Goal: Transaction & Acquisition: Download file/media

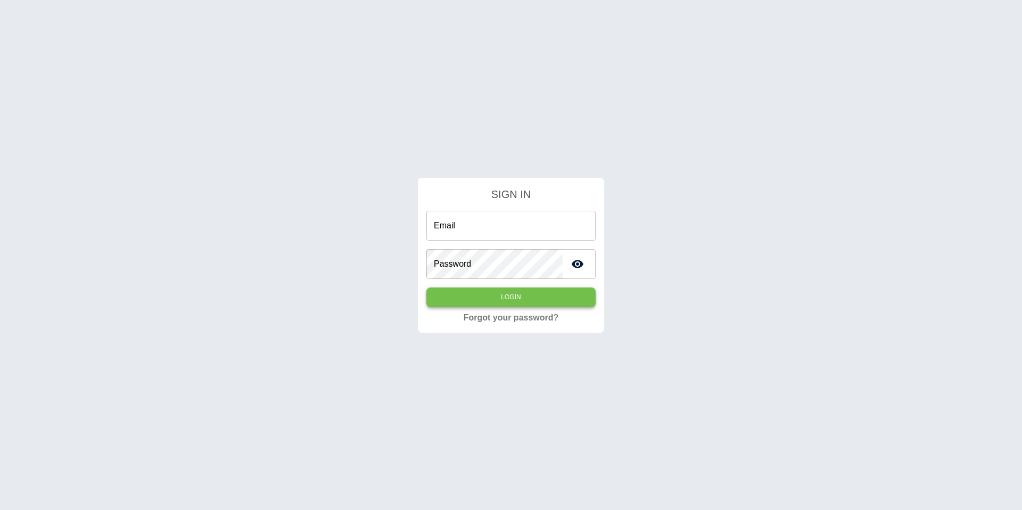
type input "**********"
click at [524, 301] on button "Login" at bounding box center [510, 297] width 169 height 20
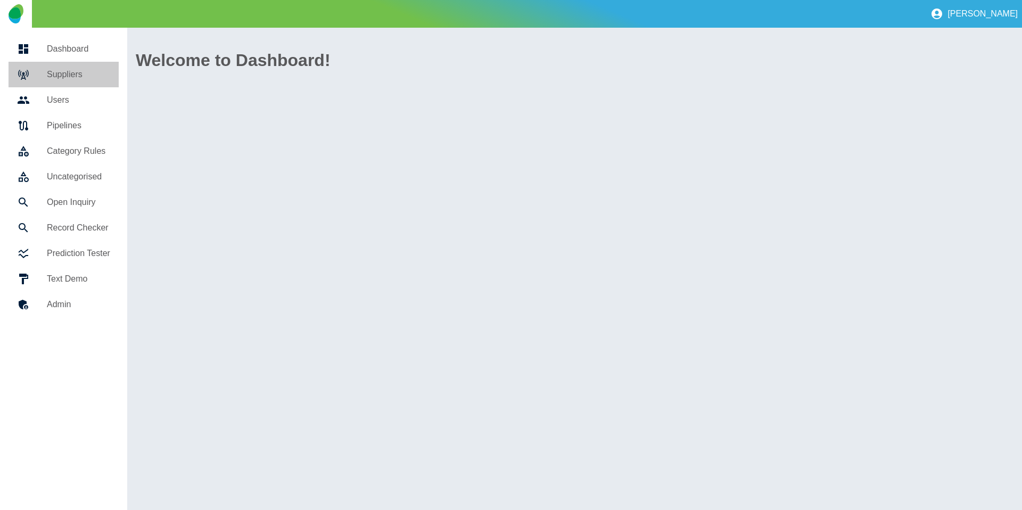
click at [61, 75] on h5 "Suppliers" at bounding box center [78, 74] width 63 height 13
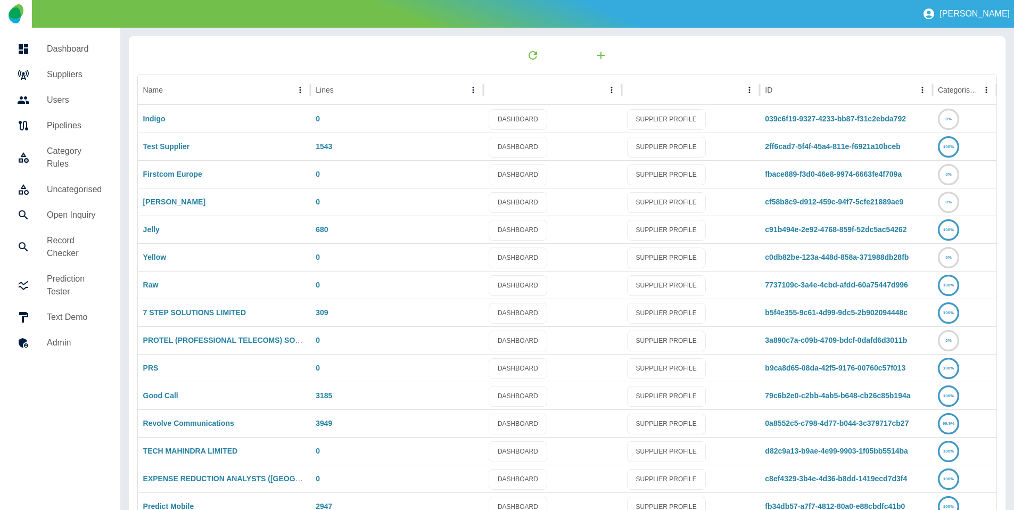
scroll to position [56, 0]
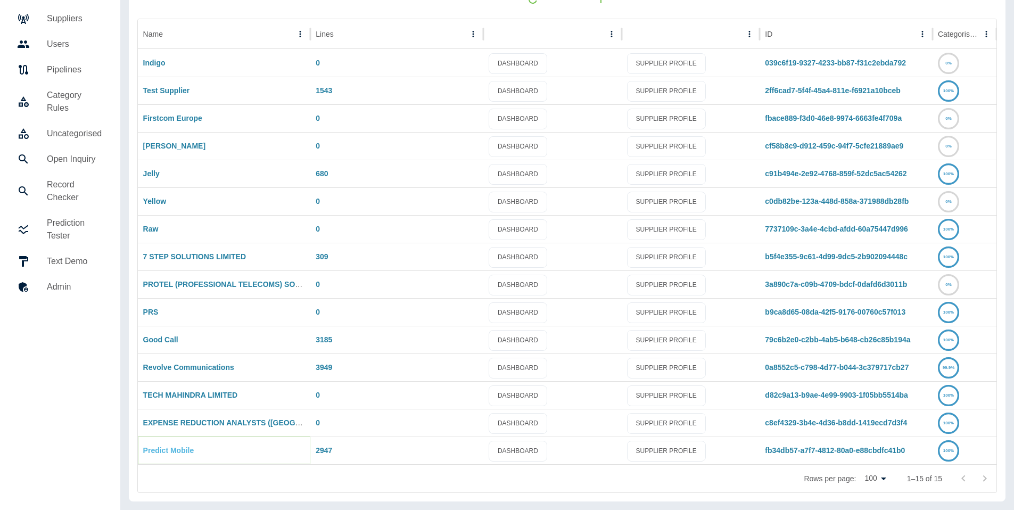
click at [156, 452] on link "Predict Mobile" at bounding box center [168, 450] width 51 height 9
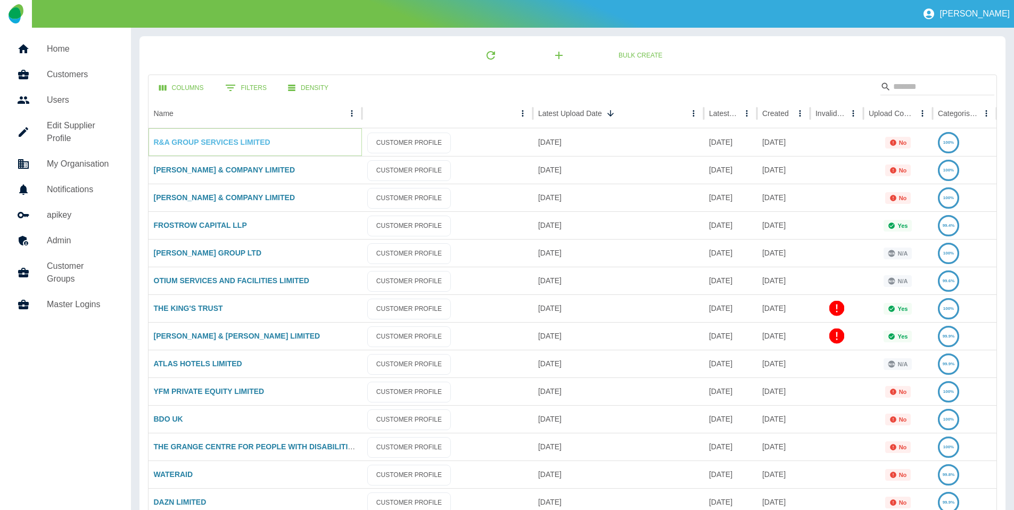
click at [239, 145] on link "R&A GROUP SERVICES LIMITED" at bounding box center [212, 142] width 117 height 9
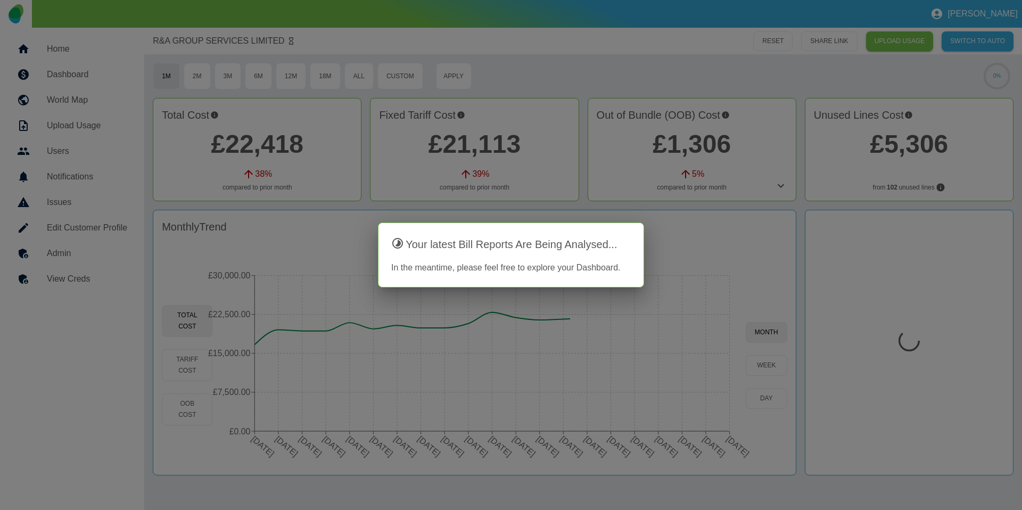
click at [334, 164] on div at bounding box center [511, 255] width 1022 height 510
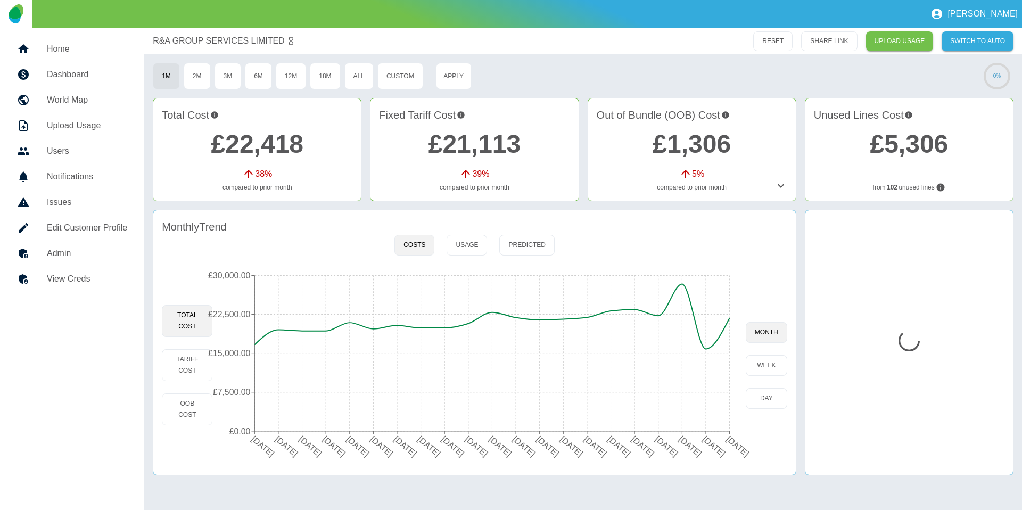
click at [276, 145] on link "£22,418" at bounding box center [257, 144] width 93 height 28
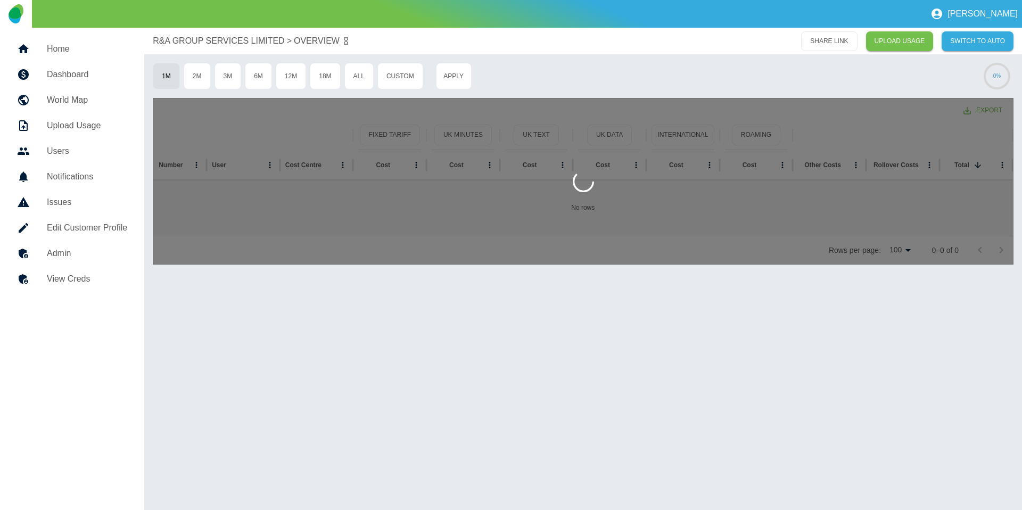
click at [984, 108] on div at bounding box center [583, 181] width 861 height 167
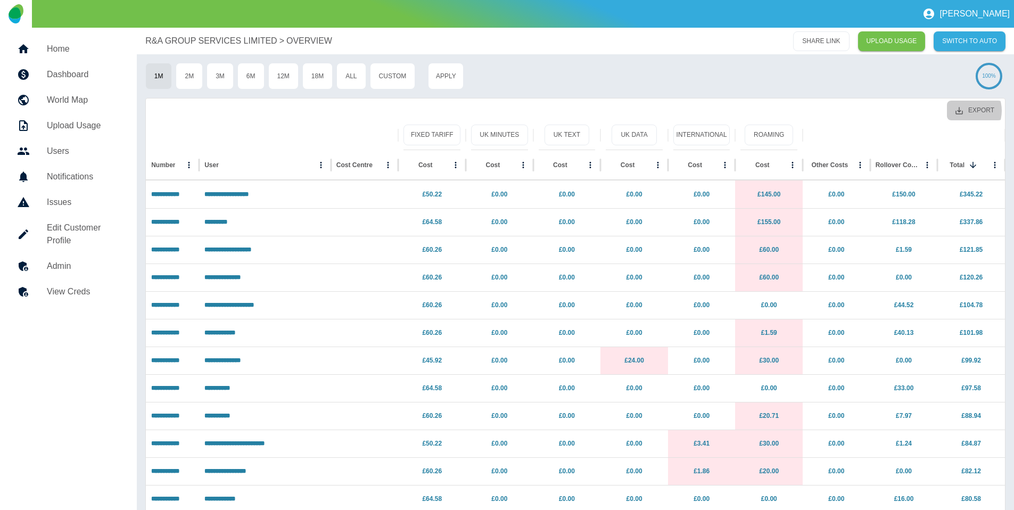
click at [964, 111] on icon "Export" at bounding box center [959, 111] width 10 height 10
click at [931, 152] on li "Download as EXCEL" at bounding box center [954, 153] width 96 height 19
